Goal: Find specific page/section: Find specific page/section

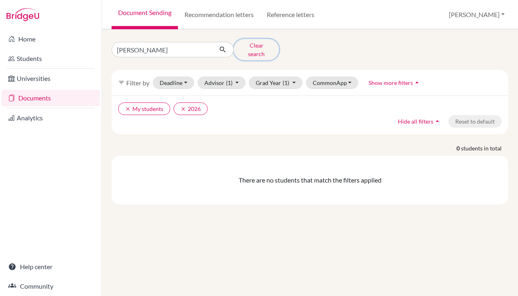
click at [250, 43] on button "Clear search" at bounding box center [256, 49] width 45 height 21
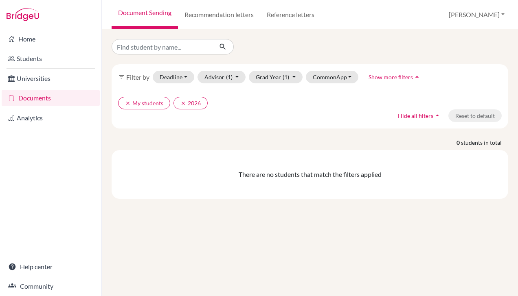
click at [38, 44] on link "Home" at bounding box center [51, 39] width 98 height 16
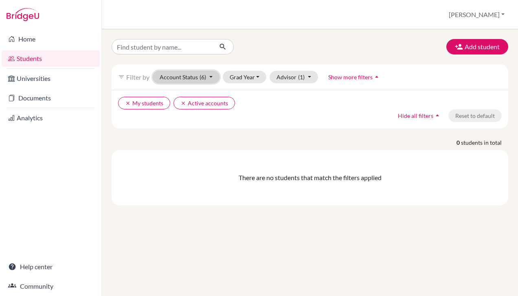
click at [213, 78] on button "Account Status (6)" at bounding box center [186, 77] width 67 height 13
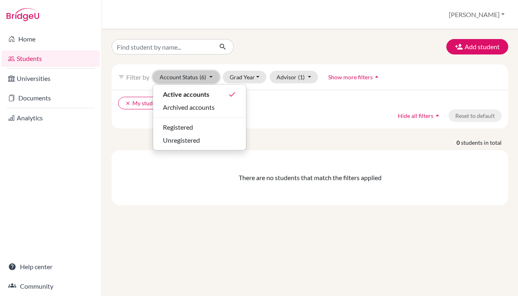
click at [213, 78] on button "Account Status (6)" at bounding box center [186, 77] width 67 height 13
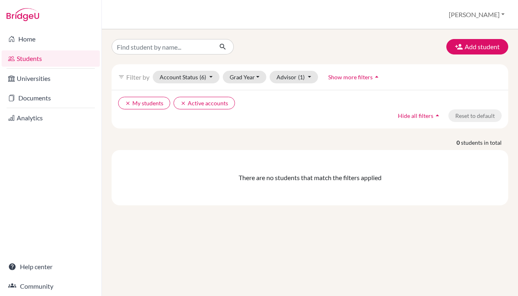
click at [408, 118] on span "Hide all filters" at bounding box center [415, 115] width 35 height 7
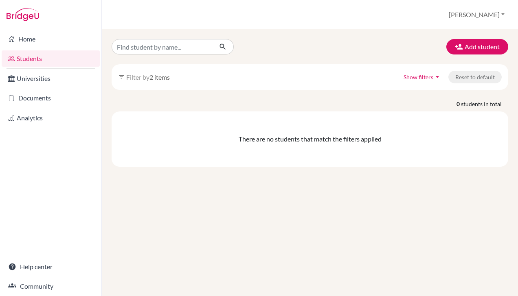
click at [163, 79] on span "2 items" at bounding box center [159, 77] width 20 height 8
click at [130, 76] on span "Filter by" at bounding box center [137, 77] width 23 height 8
click at [120, 76] on icon "filter_list" at bounding box center [121, 77] width 7 height 7
click at [430, 79] on span "Show filters" at bounding box center [419, 77] width 30 height 7
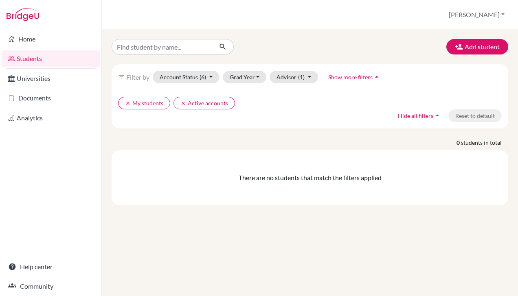
click at [27, 43] on link "Home" at bounding box center [51, 39] width 98 height 16
click at [243, 78] on button "Grad Year" at bounding box center [245, 77] width 44 height 13
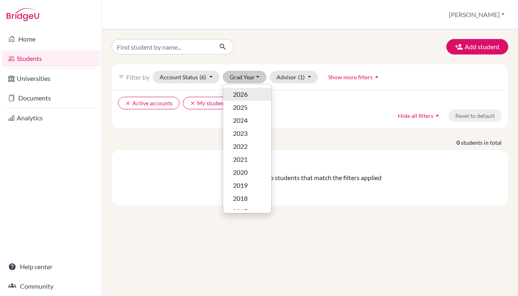
click at [247, 95] on span "2026" at bounding box center [240, 95] width 15 height 10
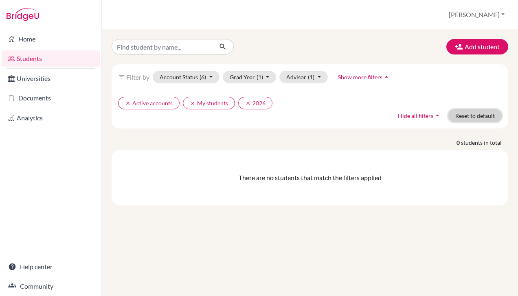
click at [479, 116] on button "Reset to default" at bounding box center [474, 116] width 53 height 13
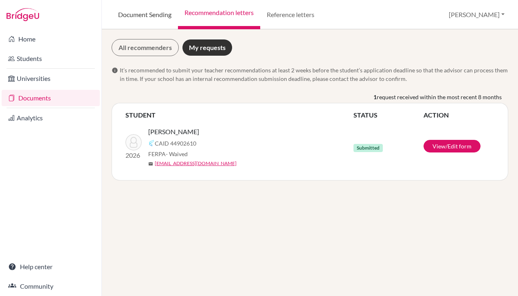
click at [130, 15] on link "Document Sending" at bounding box center [145, 14] width 66 height 29
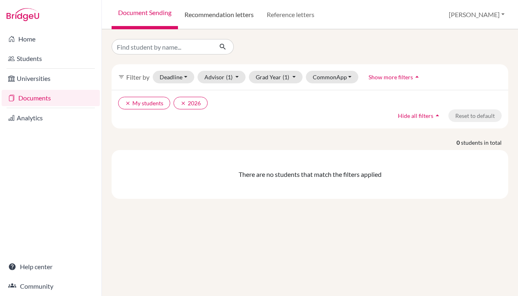
click at [224, 15] on link "Recommendation letters" at bounding box center [219, 14] width 82 height 29
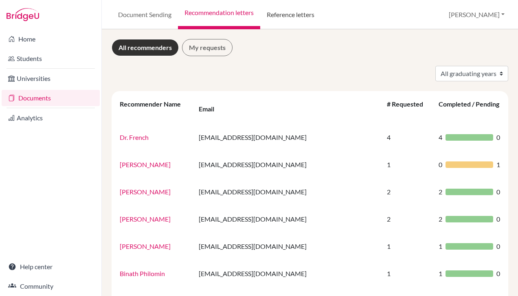
click at [298, 15] on link "Reference letters" at bounding box center [290, 14] width 61 height 29
